Goal: Task Accomplishment & Management: Complete application form

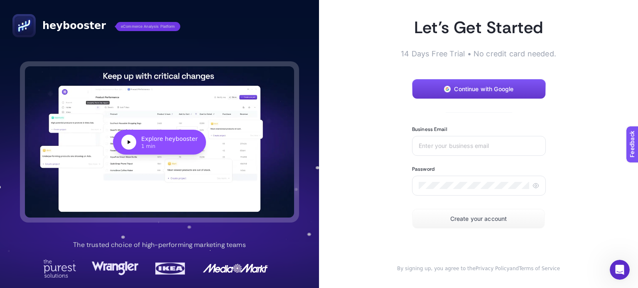
click at [523, 84] on button "Continue with Google" at bounding box center [479, 89] width 134 height 20
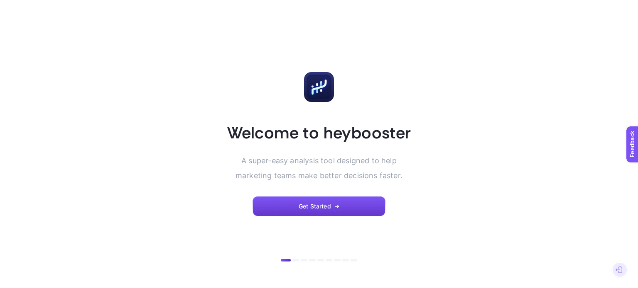
click at [344, 203] on button "Get Started" at bounding box center [318, 207] width 133 height 20
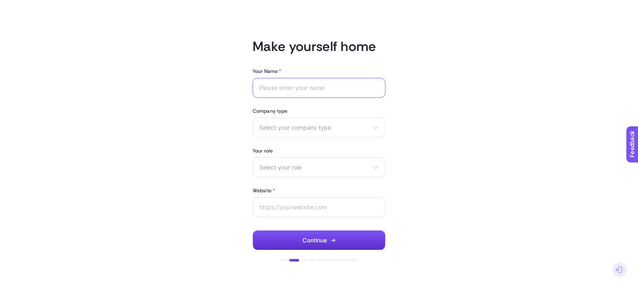
click at [305, 89] on input "Your Name *" at bounding box center [319, 88] width 120 height 7
type input "Herbaderm"
click at [309, 127] on span "Select your company type" at bounding box center [314, 128] width 110 height 7
click at [317, 131] on div "Select your company type eCommerce Agency Other" at bounding box center [318, 128] width 133 height 20
click at [317, 130] on span "Select your company type" at bounding box center [314, 128] width 110 height 7
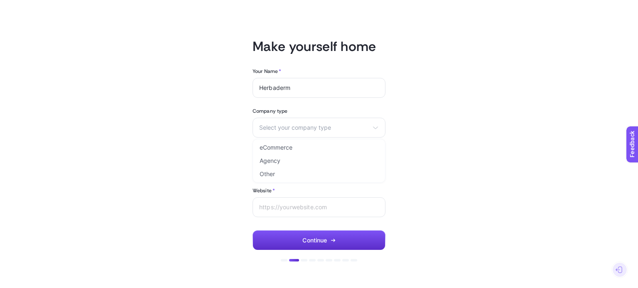
click at [289, 149] on span "eCommerce" at bounding box center [275, 147] width 33 height 7
click at [291, 167] on span "Select your role" at bounding box center [314, 167] width 110 height 7
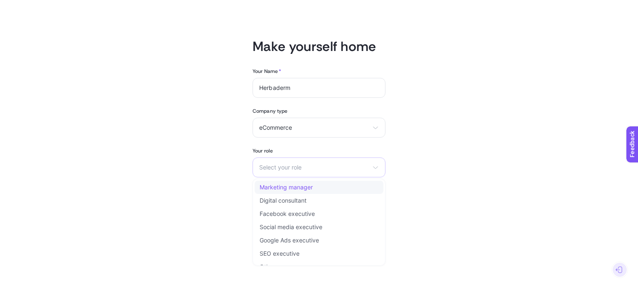
click at [305, 191] on span "Marketing manager" at bounding box center [285, 187] width 53 height 7
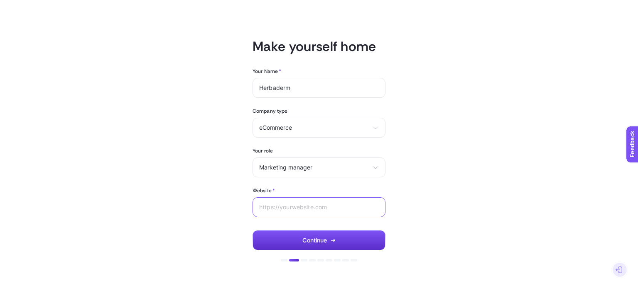
click at [310, 207] on input "Website *" at bounding box center [319, 207] width 120 height 7
click at [314, 208] on input "Website *" at bounding box center [319, 207] width 120 height 7
paste input "[URL][DOMAIN_NAME]"
type input "[URL][DOMAIN_NAME]"
click at [327, 236] on button "Continue" at bounding box center [318, 241] width 133 height 20
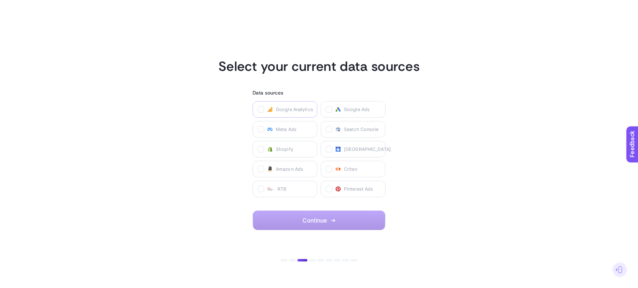
click at [292, 111] on span "Google Analytics" at bounding box center [294, 109] width 37 height 7
click at [0, 0] on Analytics "checkbox" at bounding box center [0, 0] width 0 height 0
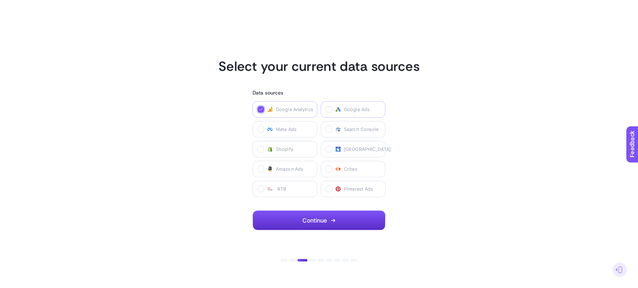
click at [340, 111] on label "Google Ads" at bounding box center [352, 109] width 65 height 17
click at [0, 0] on Ads "checkbox" at bounding box center [0, 0] width 0 height 0
click at [301, 129] on label "Meta Ads" at bounding box center [284, 129] width 65 height 17
click at [0, 0] on Ads "checkbox" at bounding box center [0, 0] width 0 height 0
click at [362, 131] on span "Search Console" at bounding box center [361, 129] width 35 height 7
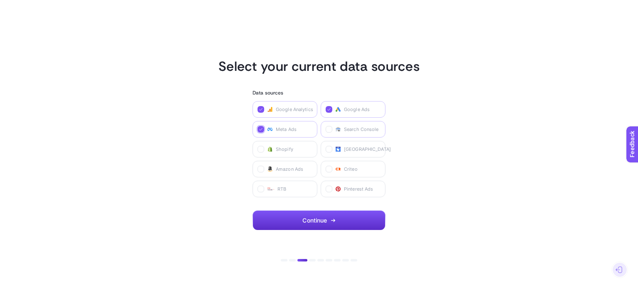
click at [0, 0] on Console "checkbox" at bounding box center [0, 0] width 0 height 0
click at [349, 131] on span "Search Console" at bounding box center [361, 129] width 35 height 7
click at [0, 0] on Console "checkbox" at bounding box center [0, 0] width 0 height 0
click at [349, 131] on span "Search Console" at bounding box center [361, 129] width 35 height 7
click at [0, 0] on Console "checkbox" at bounding box center [0, 0] width 0 height 0
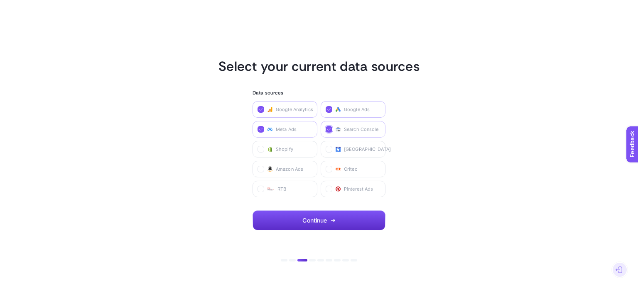
click at [353, 128] on span "Search Console" at bounding box center [361, 129] width 35 height 7
click at [0, 0] on Console "checkbox" at bounding box center [0, 0] width 0 height 0
click at [347, 222] on button "Continue" at bounding box center [318, 221] width 133 height 20
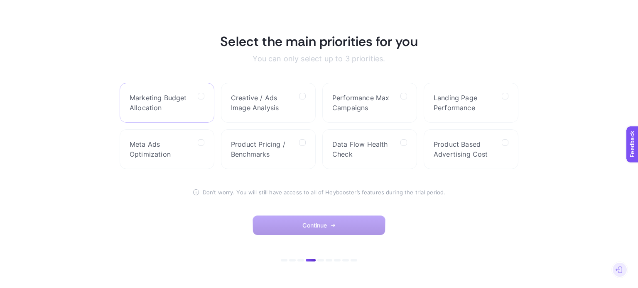
click at [195, 95] on label "Marketing Budget Allocation" at bounding box center [167, 103] width 95 height 40
click at [0, 0] on Allocation "checkbox" at bounding box center [0, 0] width 0 height 0
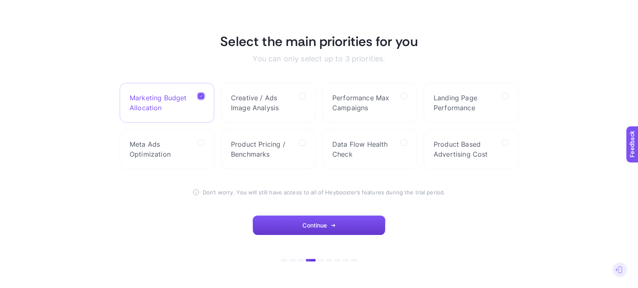
click at [346, 225] on button "Continue" at bounding box center [318, 226] width 133 height 20
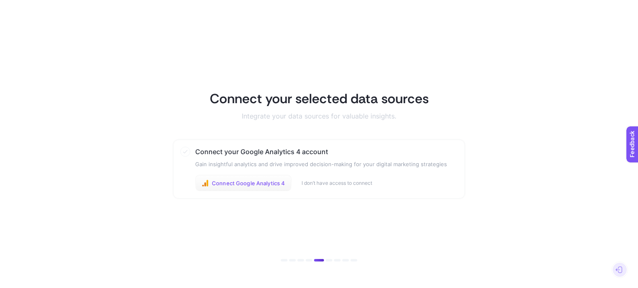
click at [233, 187] on button "Connect Google Analytics 4" at bounding box center [243, 183] width 96 height 17
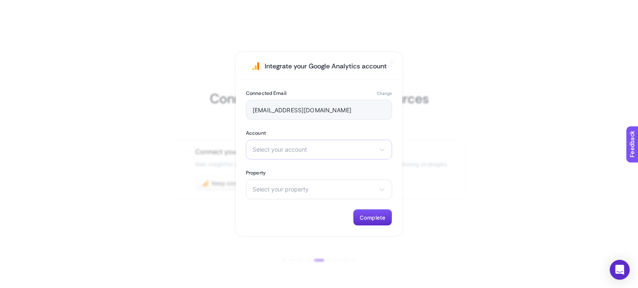
click at [305, 156] on div "Select your account Herbaderm" at bounding box center [319, 150] width 146 height 20
click at [298, 178] on div "Herbaderm" at bounding box center [319, 178] width 146 height 34
click at [300, 186] on span "Select your property" at bounding box center [313, 189] width 123 height 7
click at [295, 159] on div "Select your account Herbaderm" at bounding box center [319, 150] width 146 height 20
click at [296, 192] on li "Herbaderm" at bounding box center [319, 186] width 142 height 13
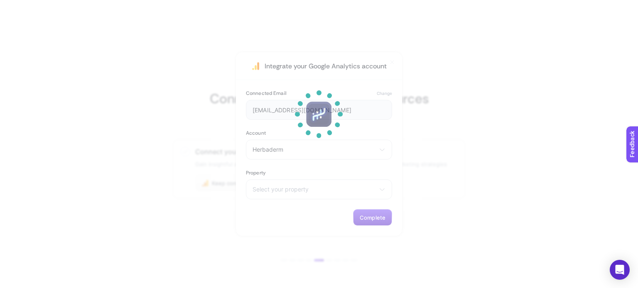
click at [297, 190] on p at bounding box center [319, 173] width 50 height 50
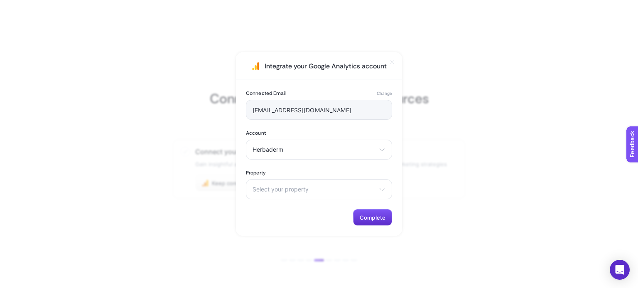
click at [297, 190] on span "Select your property" at bounding box center [313, 189] width 123 height 7
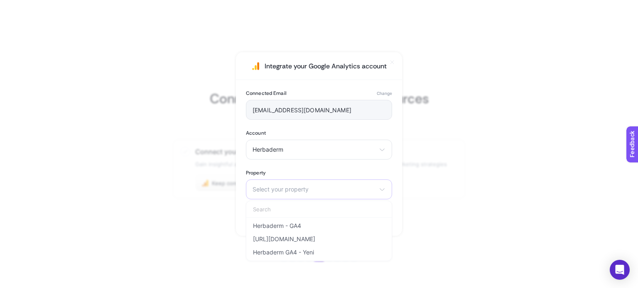
click at [289, 188] on span "Select your property" at bounding box center [313, 189] width 123 height 7
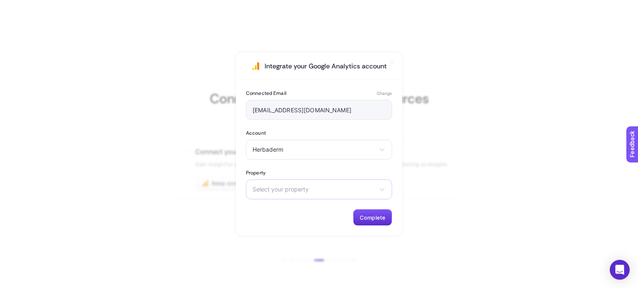
click at [308, 181] on div "Select your property Herbaderm - GA4 https://www.alpaya.com.tr Herbaderm GA4 - …" at bounding box center [319, 190] width 146 height 20
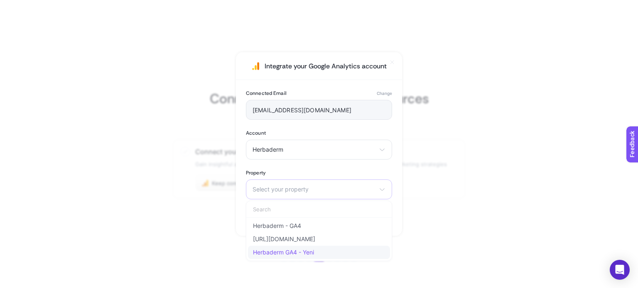
click at [309, 249] on span "Herbaderm GA4 - Yeni" at bounding box center [283, 252] width 61 height 7
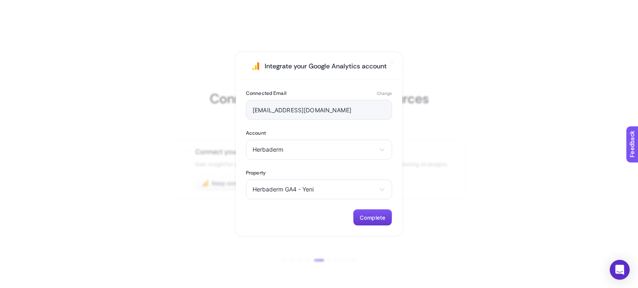
click at [366, 220] on span "Complete" at bounding box center [372, 218] width 26 height 7
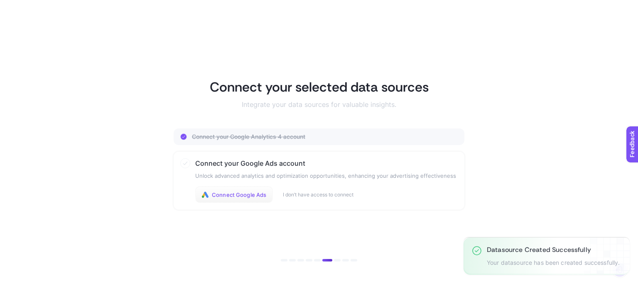
click at [229, 195] on span "Connect Google Ads" at bounding box center [239, 195] width 54 height 7
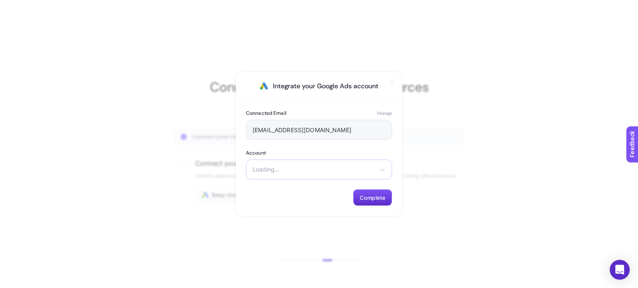
click at [328, 169] on span "Loading..." at bounding box center [313, 169] width 123 height 7
click at [316, 196] on li "Herbaderm 2023" at bounding box center [319, 202] width 142 height 13
click at [369, 198] on span "Complete" at bounding box center [372, 198] width 26 height 7
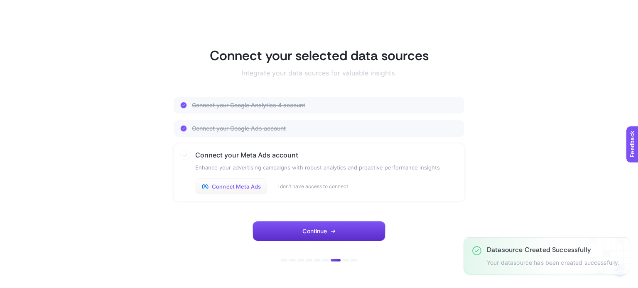
click at [258, 188] on span "Connect Meta Ads" at bounding box center [236, 186] width 49 height 7
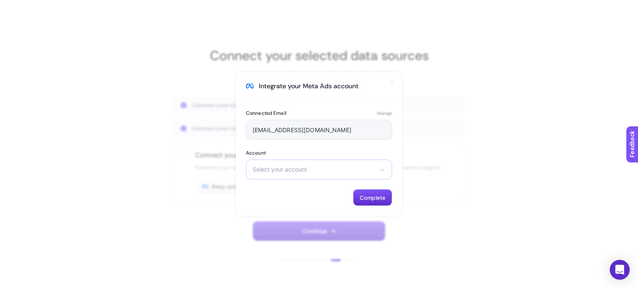
click at [335, 175] on div "Select your account [PERSON_NAME] Herbaderm Ad Account Biobalance" at bounding box center [319, 170] width 146 height 20
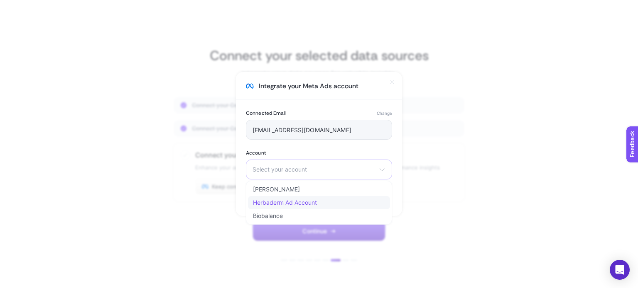
click at [292, 203] on span "Herbaderm Ad Account" at bounding box center [285, 203] width 64 height 7
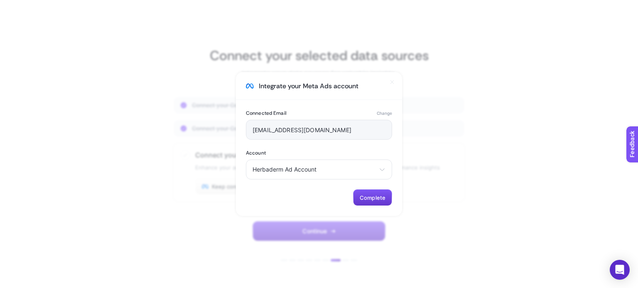
click at [360, 202] on button "Complete" at bounding box center [372, 198] width 39 height 17
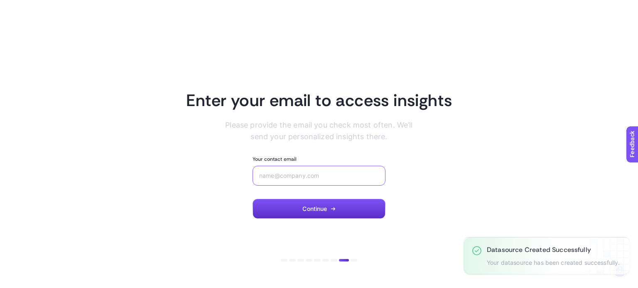
click at [310, 176] on input "Your contact email" at bounding box center [319, 176] width 120 height 7
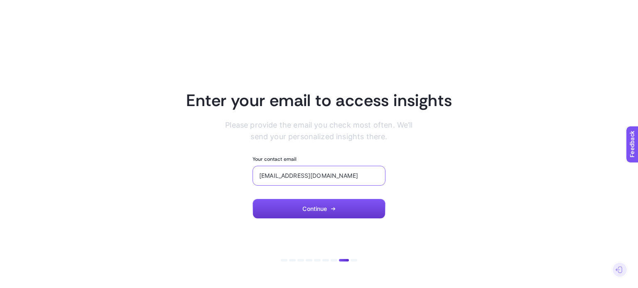
type input "[EMAIL_ADDRESS][DOMAIN_NAME]"
click at [322, 206] on button "Continue" at bounding box center [318, 209] width 133 height 20
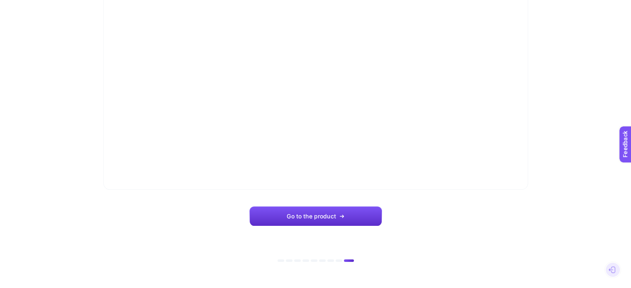
scroll to position [94, 0]
click at [313, 215] on span "Go to the product" at bounding box center [311, 216] width 49 height 7
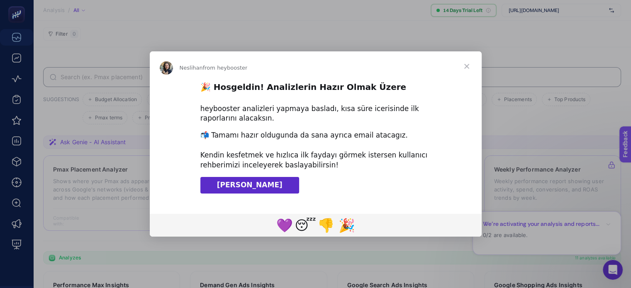
click at [469, 67] on span "Close" at bounding box center [467, 66] width 30 height 30
